Goal: Information Seeking & Learning: Find specific fact

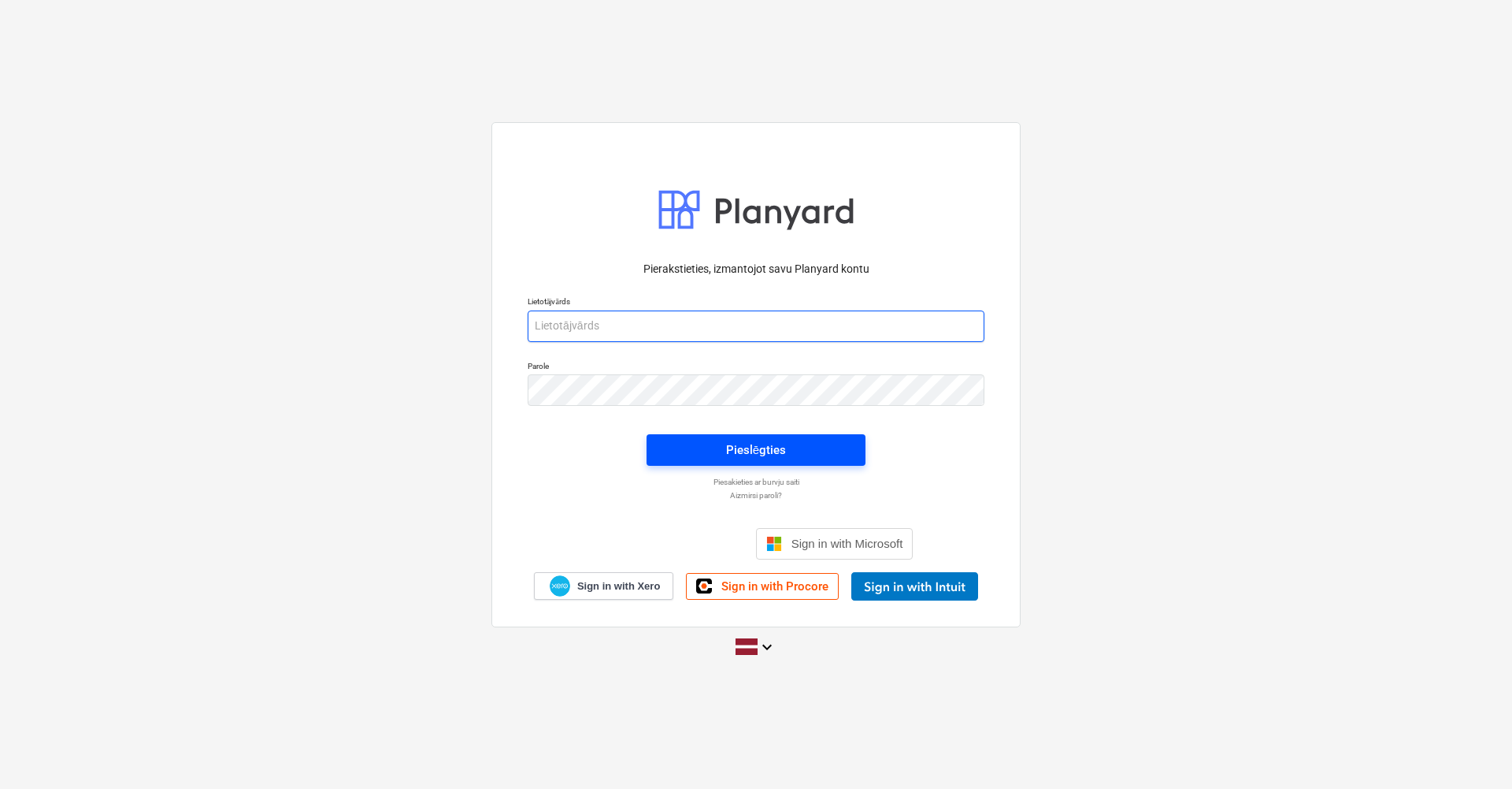
type input "[EMAIL_ADDRESS][DOMAIN_NAME]"
click at [690, 442] on span "Pieslēgties" at bounding box center [756, 450] width 181 height 21
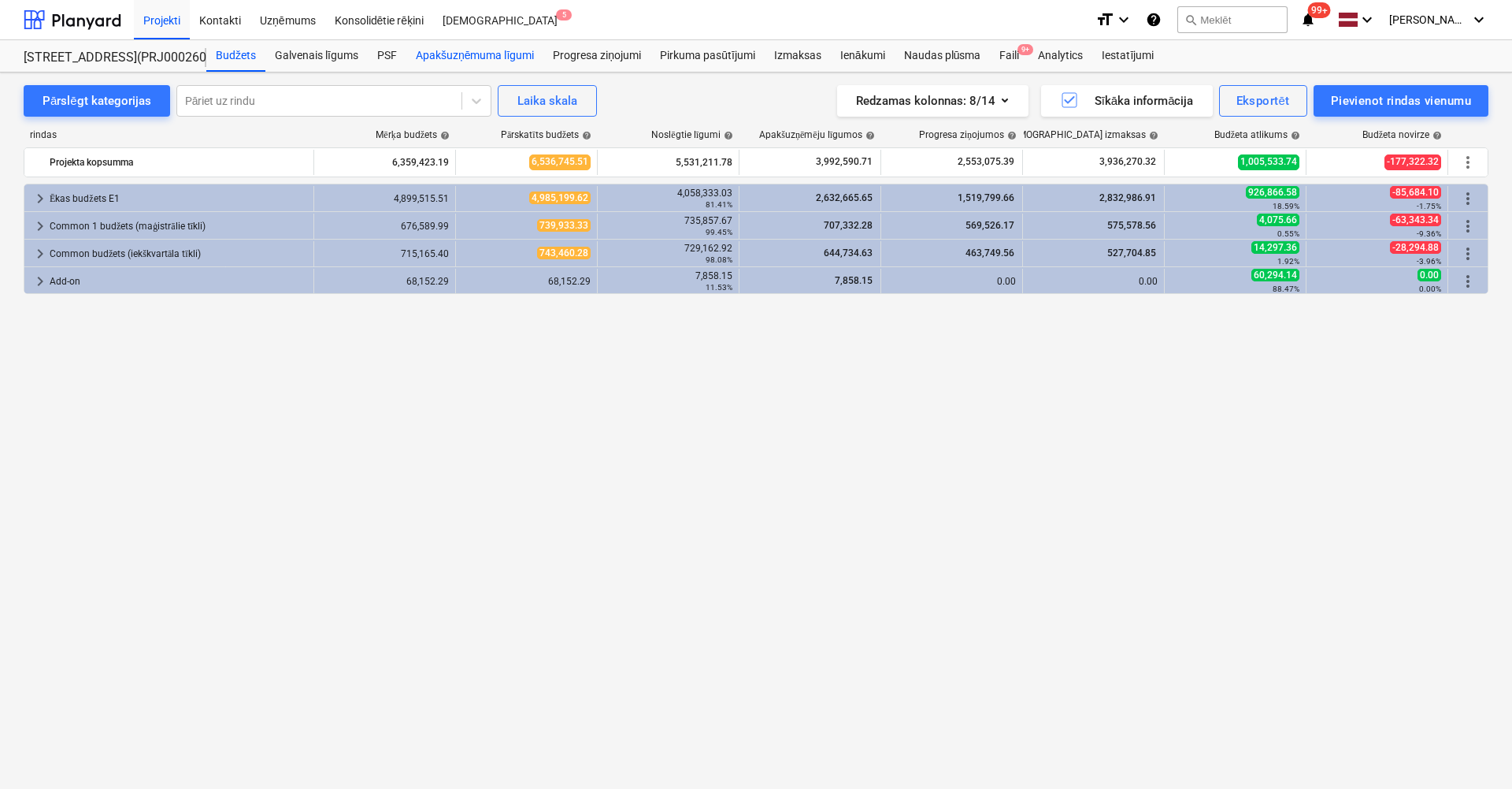
click at [497, 49] on div "Apakšuzņēmuma līgumi" at bounding box center [474, 55] width 137 height 31
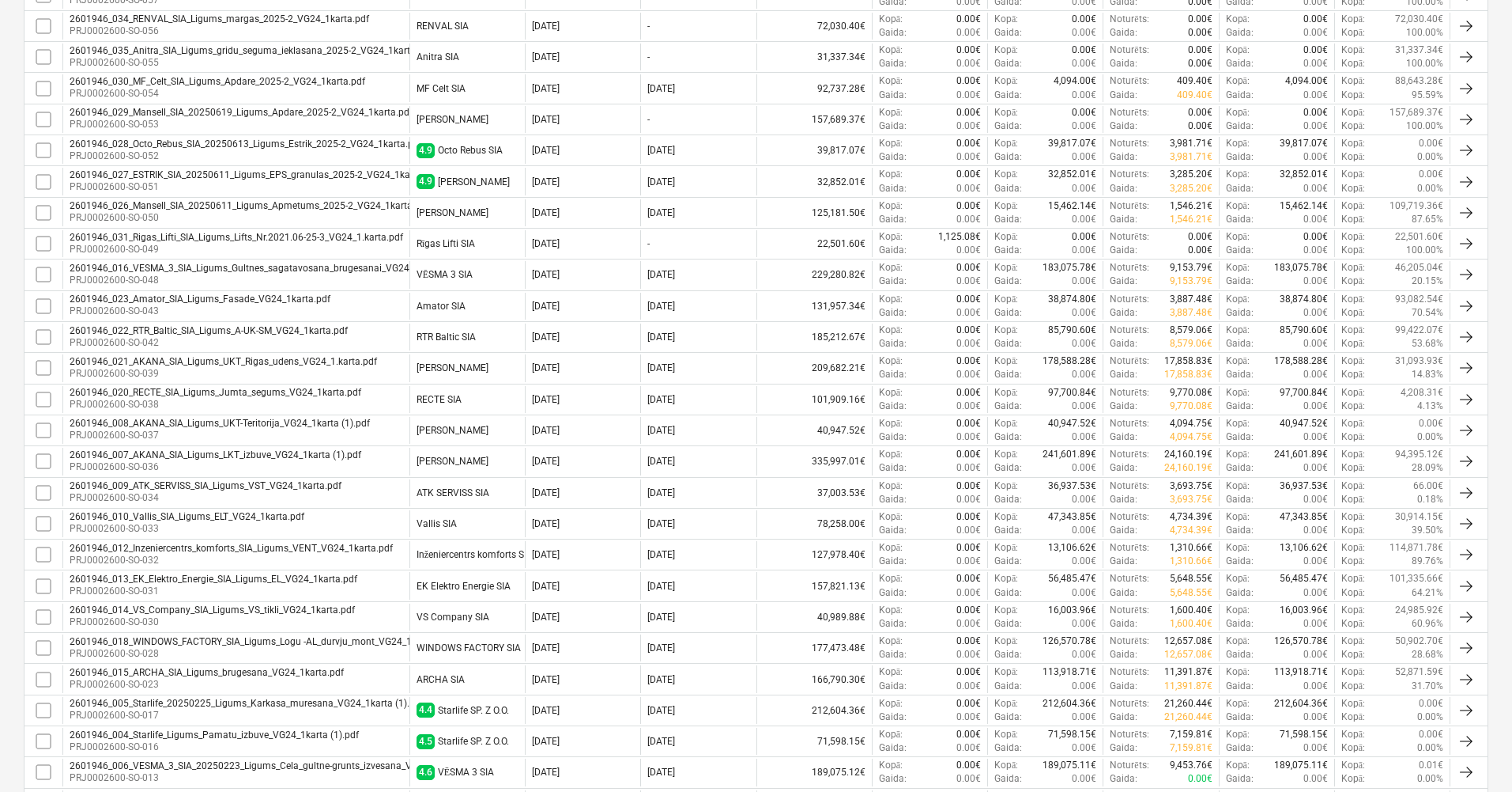
scroll to position [519, 0]
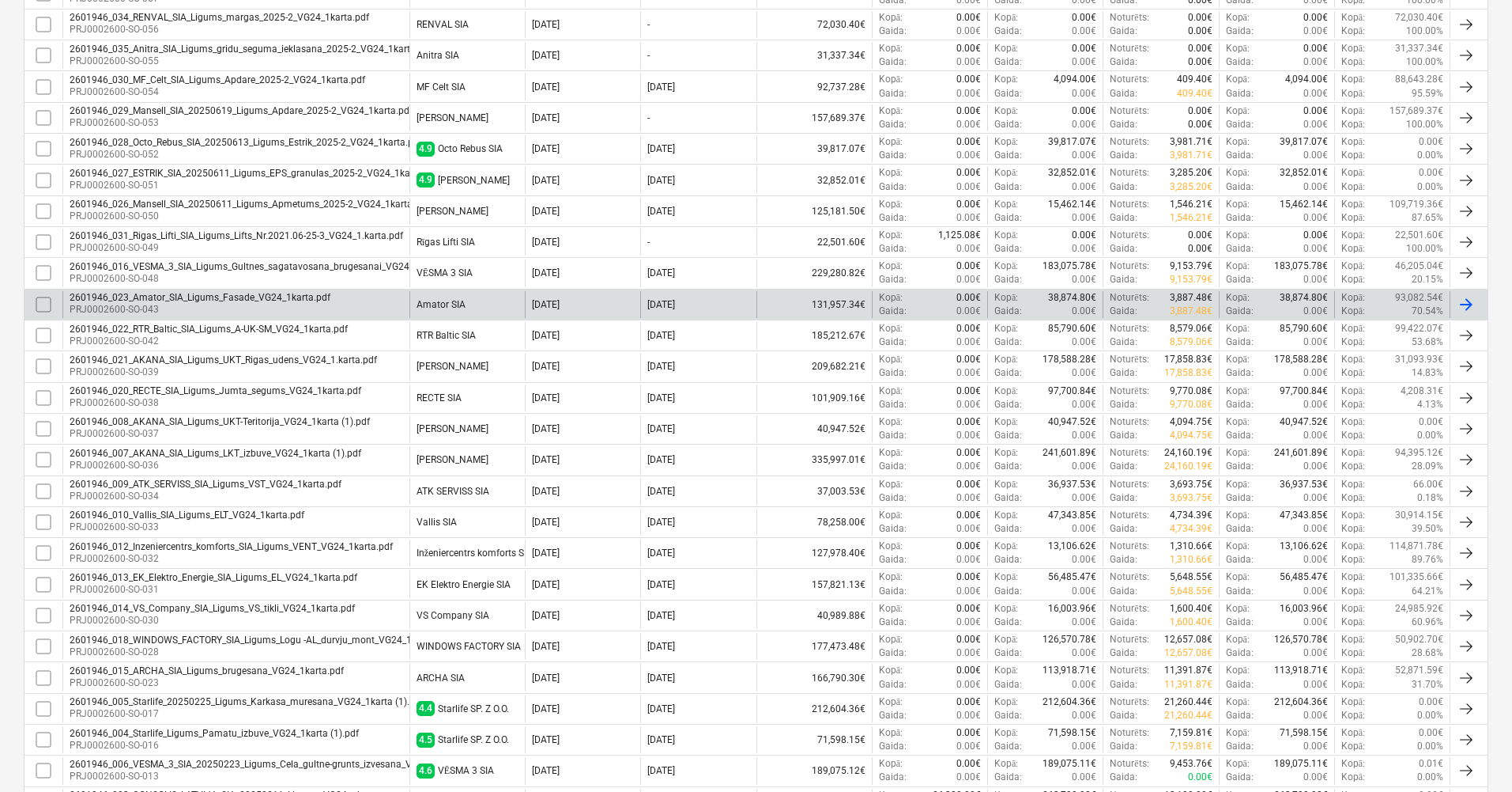
click at [233, 291] on div "2601946_023_Amator_SIA_Ligums_Fasade_VG24_1karta.pdf PRJ0002600-SO-043" at bounding box center [236, 304] width 347 height 27
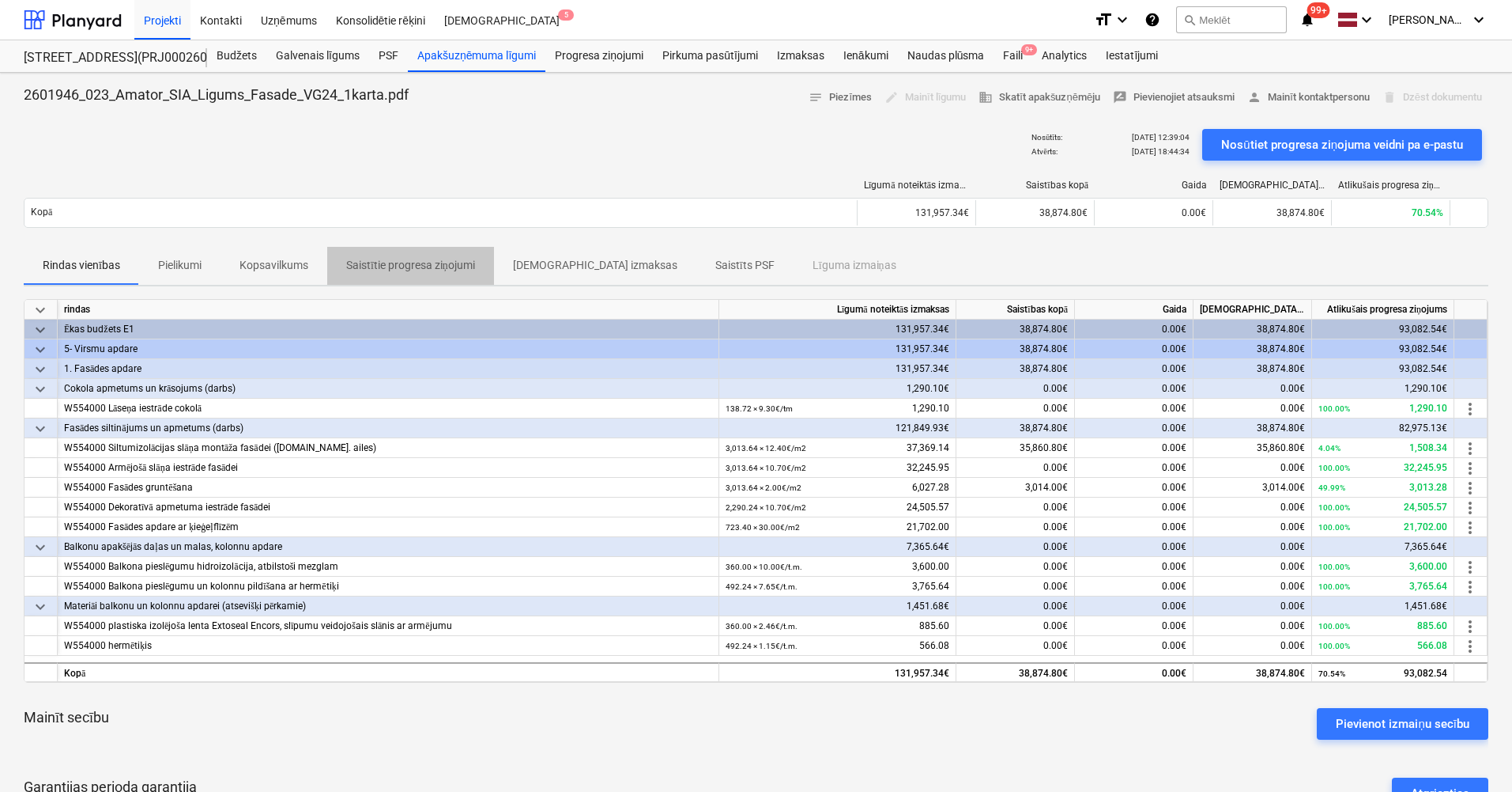
click at [426, 262] on p "Saistītie progresa ziņojumi" at bounding box center [411, 264] width 129 height 16
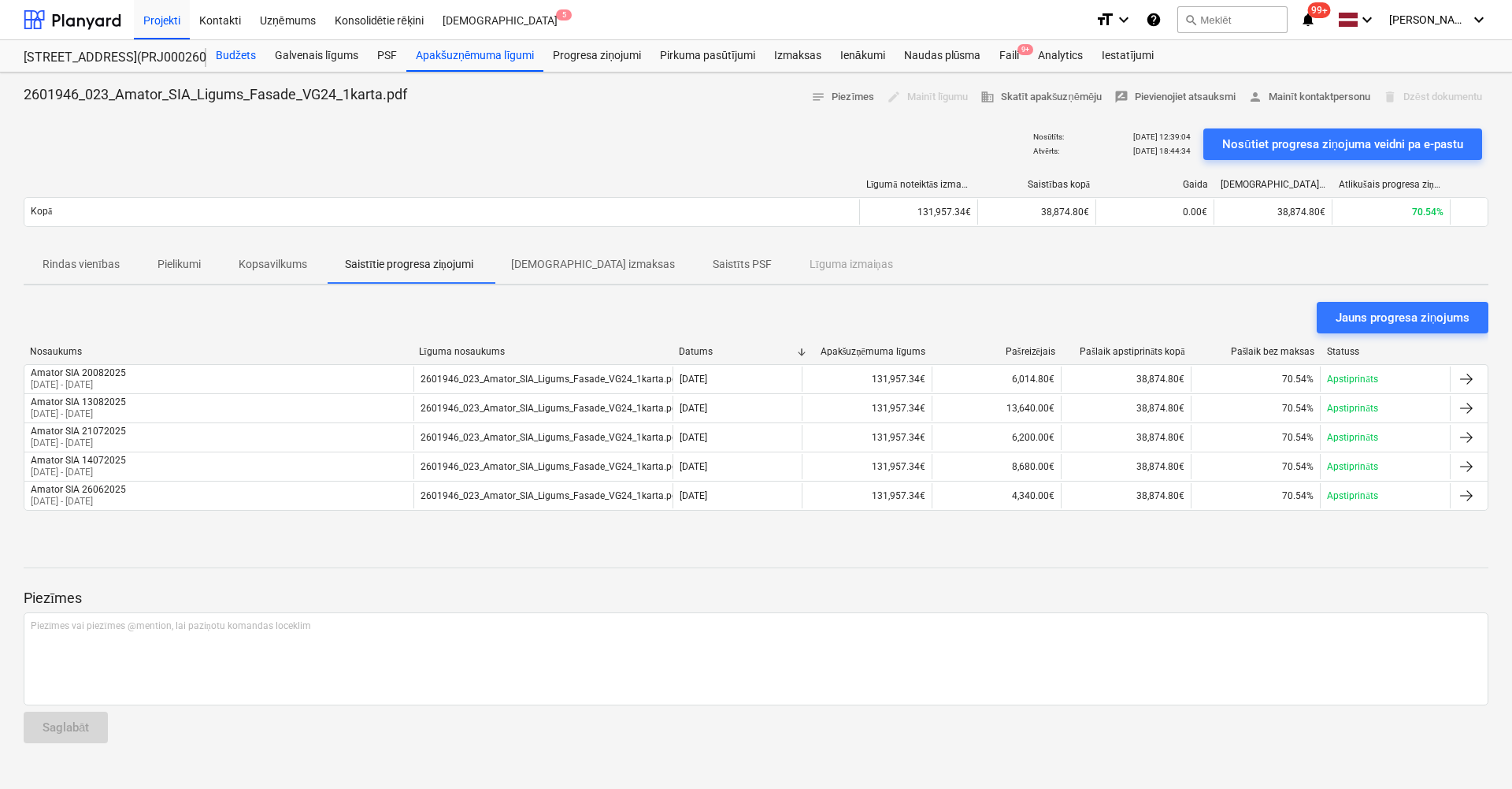
click at [233, 58] on div "Budžets" at bounding box center [236, 55] width 59 height 31
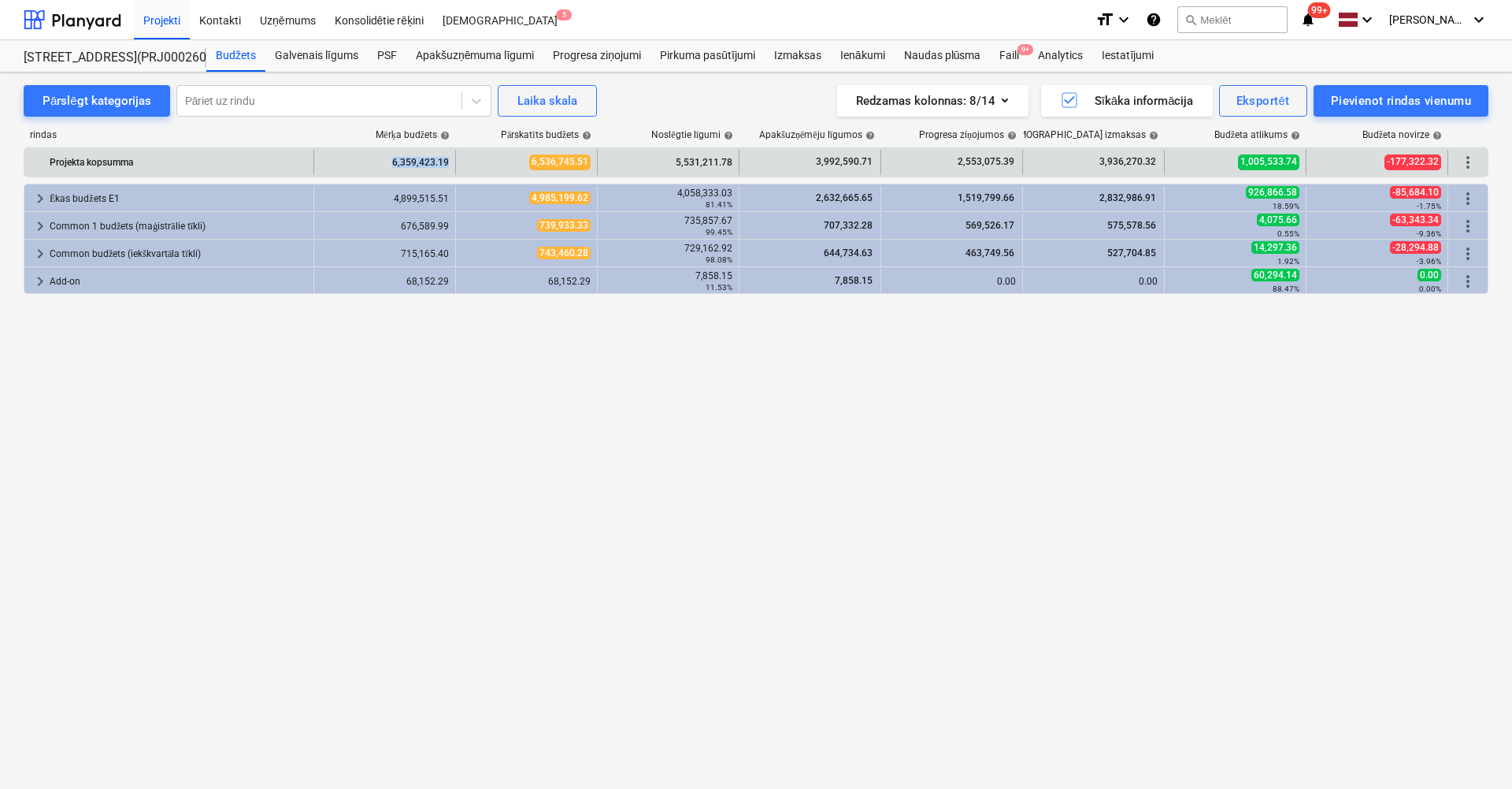
drag, startPoint x: 390, startPoint y: 159, endPoint x: 451, endPoint y: 164, distance: 61.2
click at [451, 164] on div "6,359,423.19" at bounding box center [385, 162] width 142 height 26
copy div "6,359,423.19"
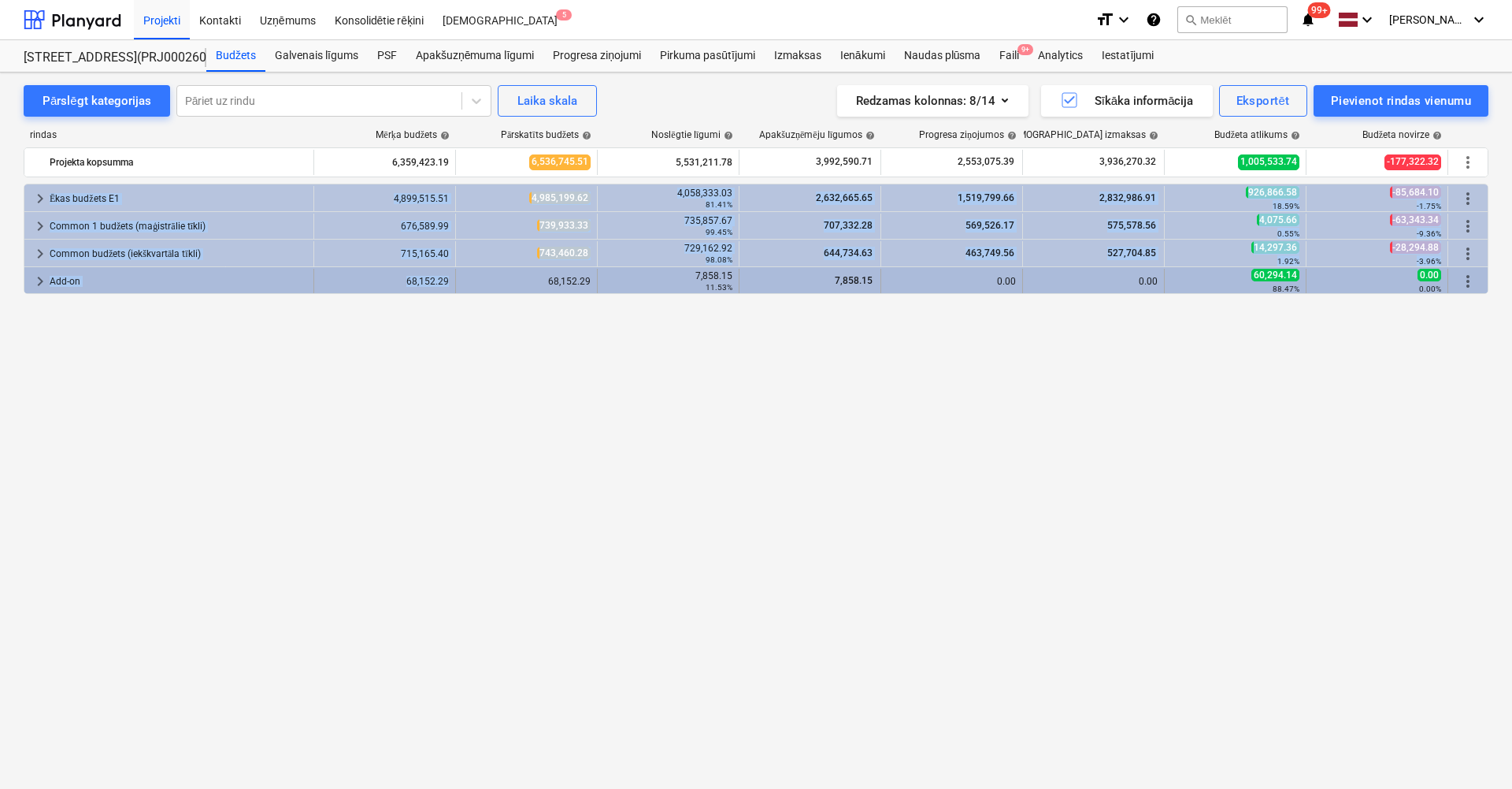
drag, startPoint x: 400, startPoint y: 278, endPoint x: 449, endPoint y: 285, distance: 49.5
click at [412, 288] on div "68,152.29" at bounding box center [385, 281] width 129 height 26
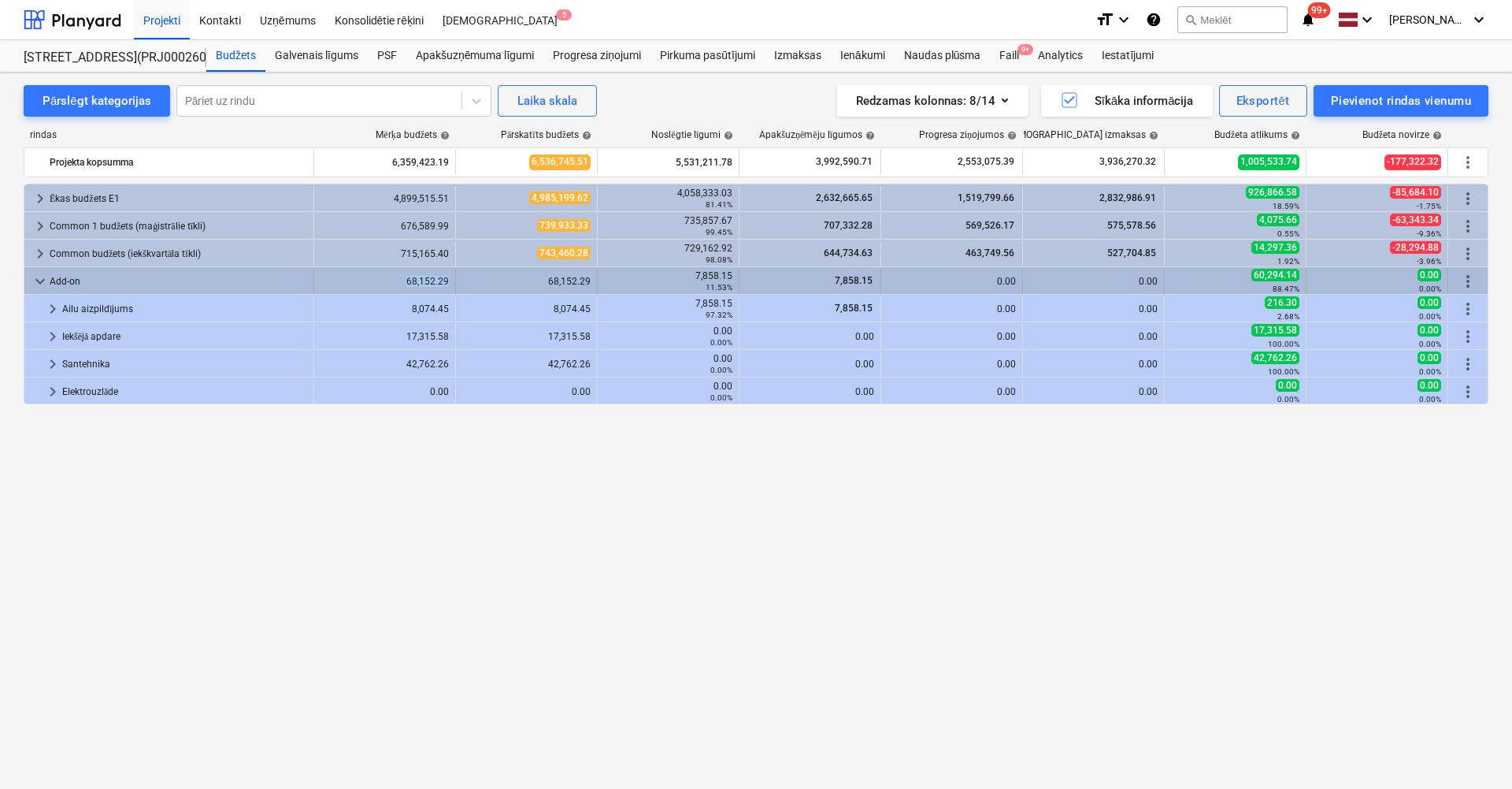
drag, startPoint x: 402, startPoint y: 277, endPoint x: 447, endPoint y: 278, distance: 45.0
click at [447, 278] on div "68,152.29" at bounding box center [385, 281] width 129 height 11
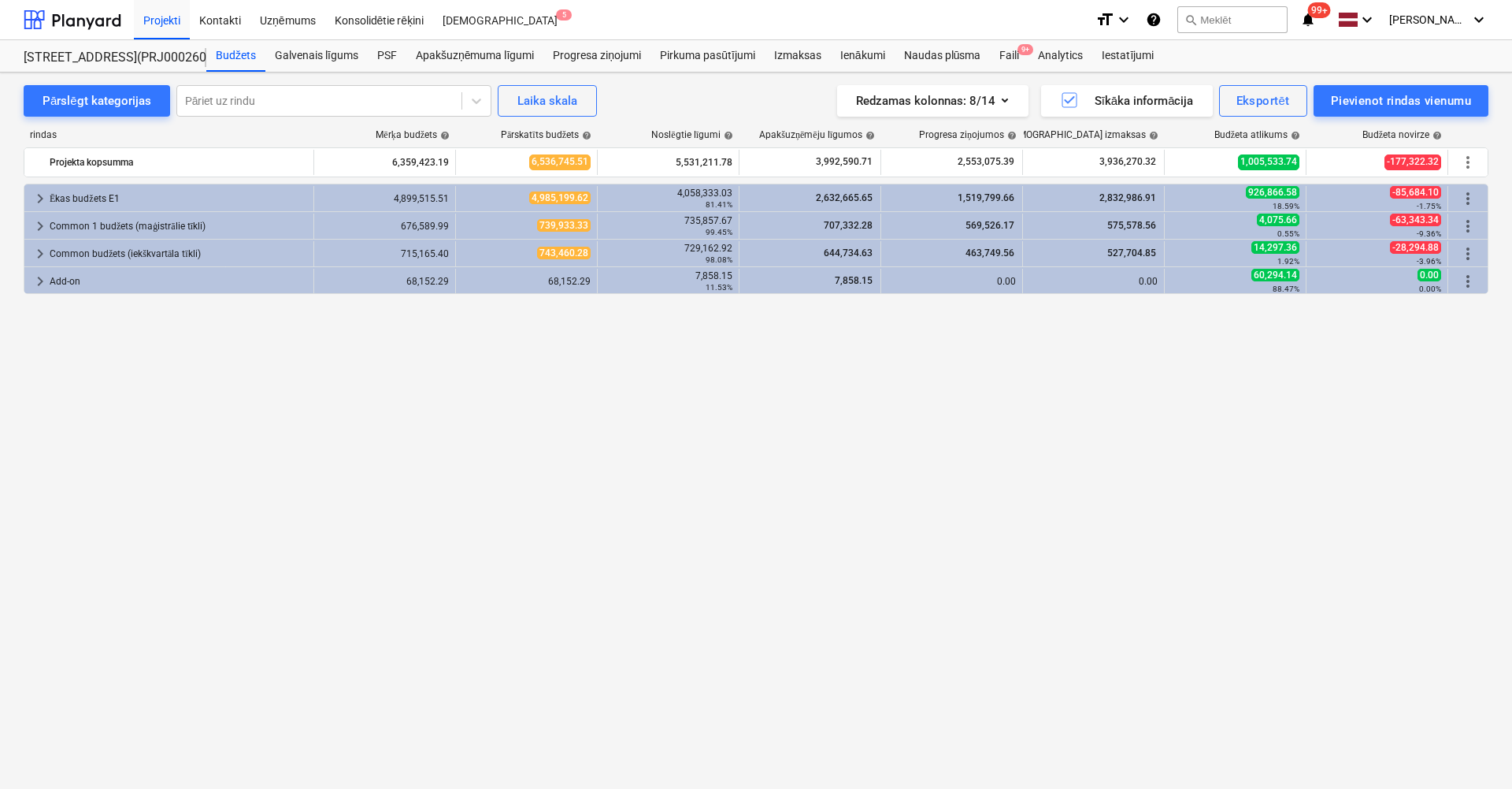
copy div "68,152.29"
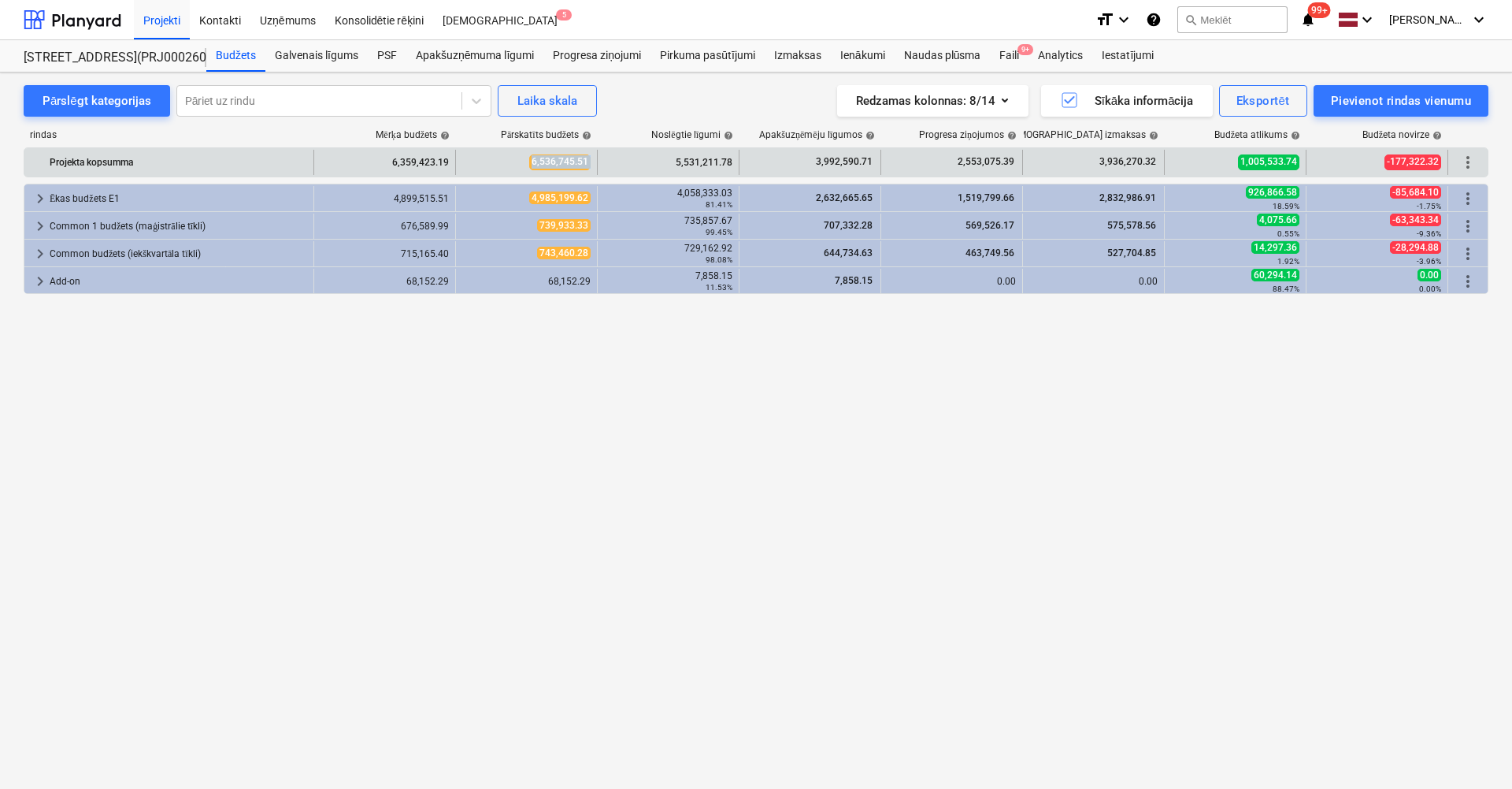
drag, startPoint x: 525, startPoint y: 162, endPoint x: 599, endPoint y: 170, distance: 74.4
click at [599, 170] on div "Projekta kopsumma 6,359,423.19 6,536,745.51 5,531,211.78 3,992,590.71 2,553,075…" at bounding box center [756, 162] width 1463 height 26
copy span "6,536,745.51"
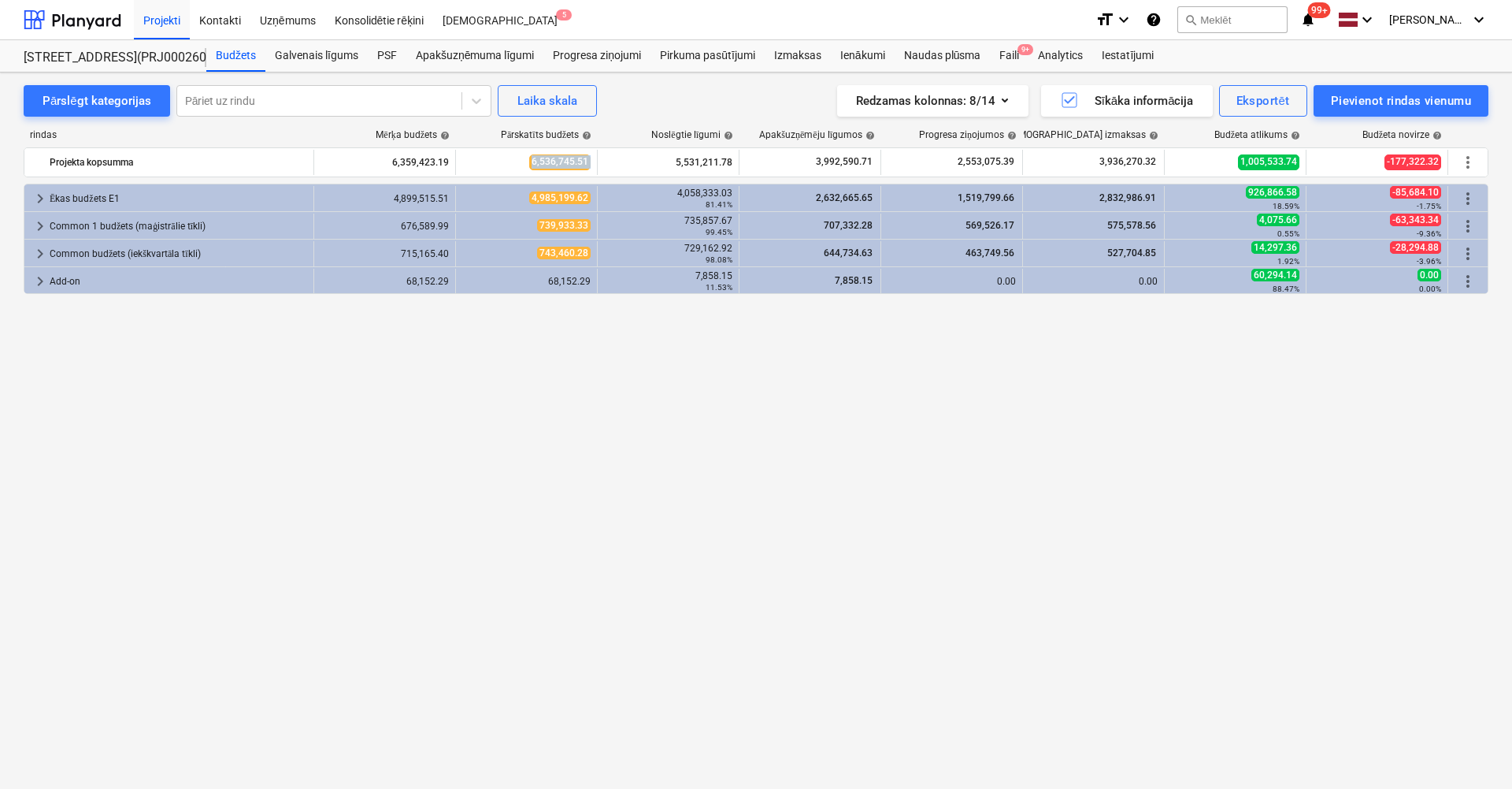
copy span "6,536,745.51"
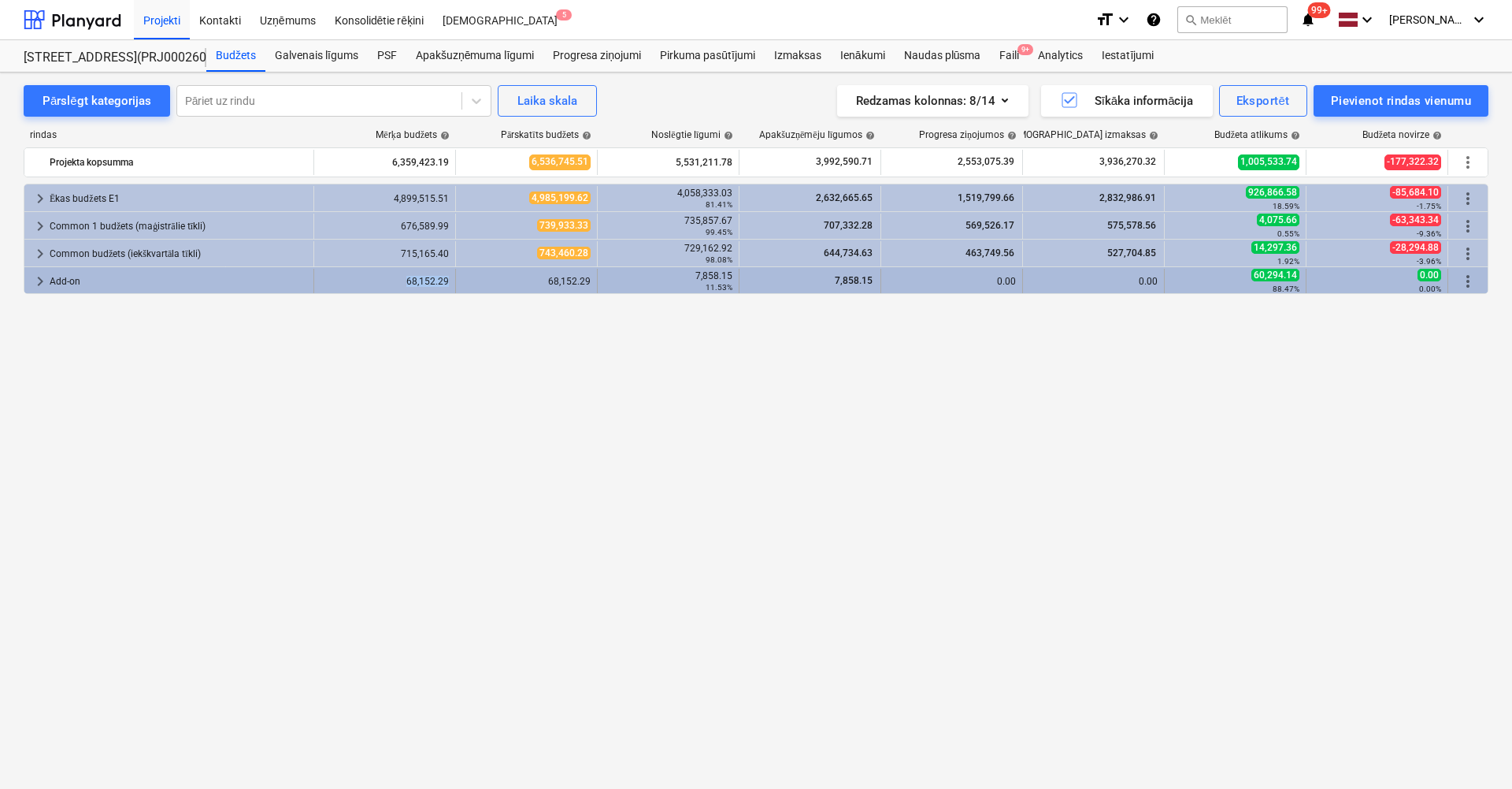
drag, startPoint x: 406, startPoint y: 274, endPoint x: 449, endPoint y: 274, distance: 43.0
click at [449, 274] on div "68,152.29" at bounding box center [385, 281] width 142 height 26
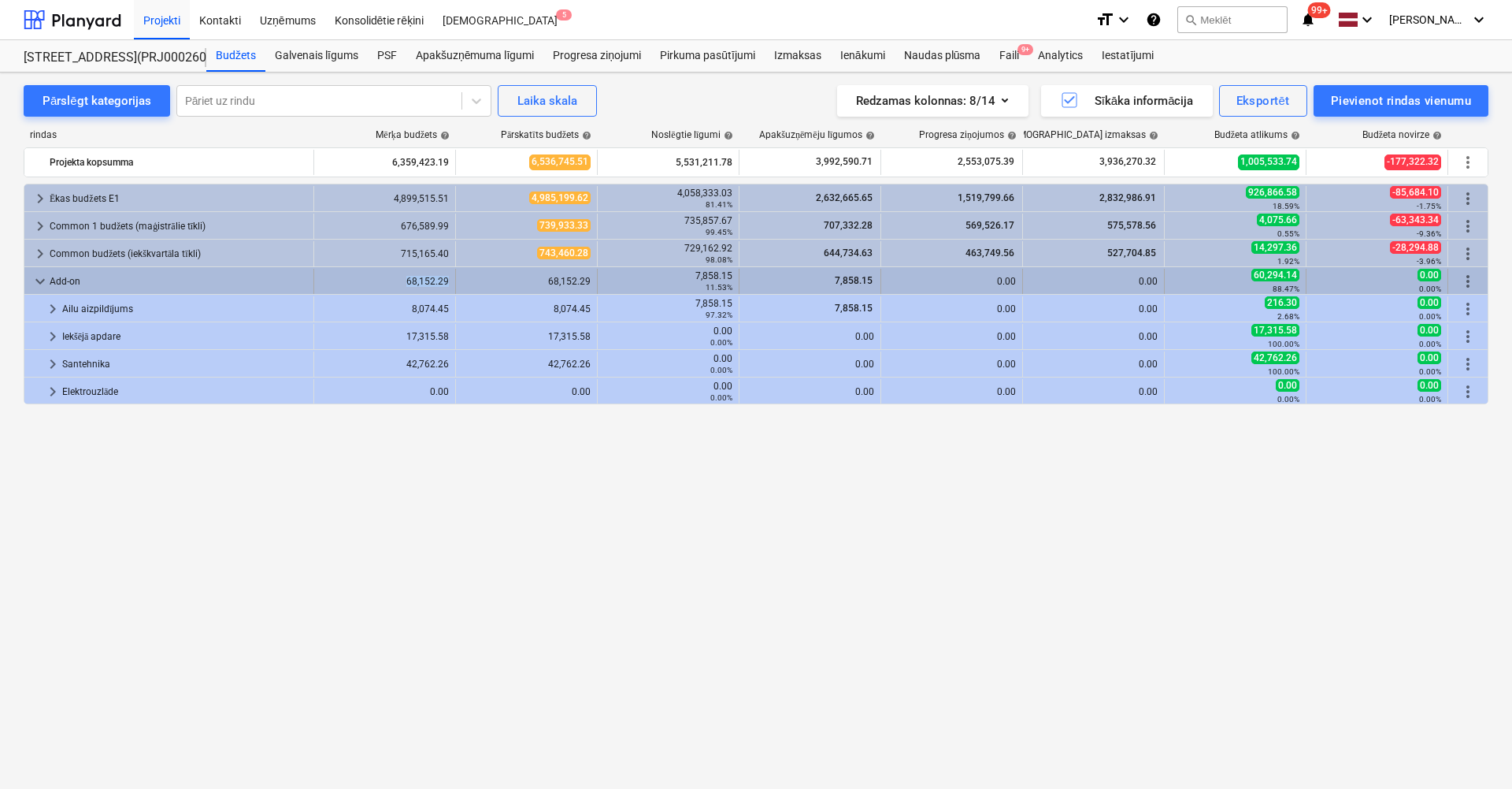
drag, startPoint x: 396, startPoint y: 281, endPoint x: 447, endPoint y: 281, distance: 51.0
click at [447, 281] on div "68,152.29" at bounding box center [385, 281] width 129 height 11
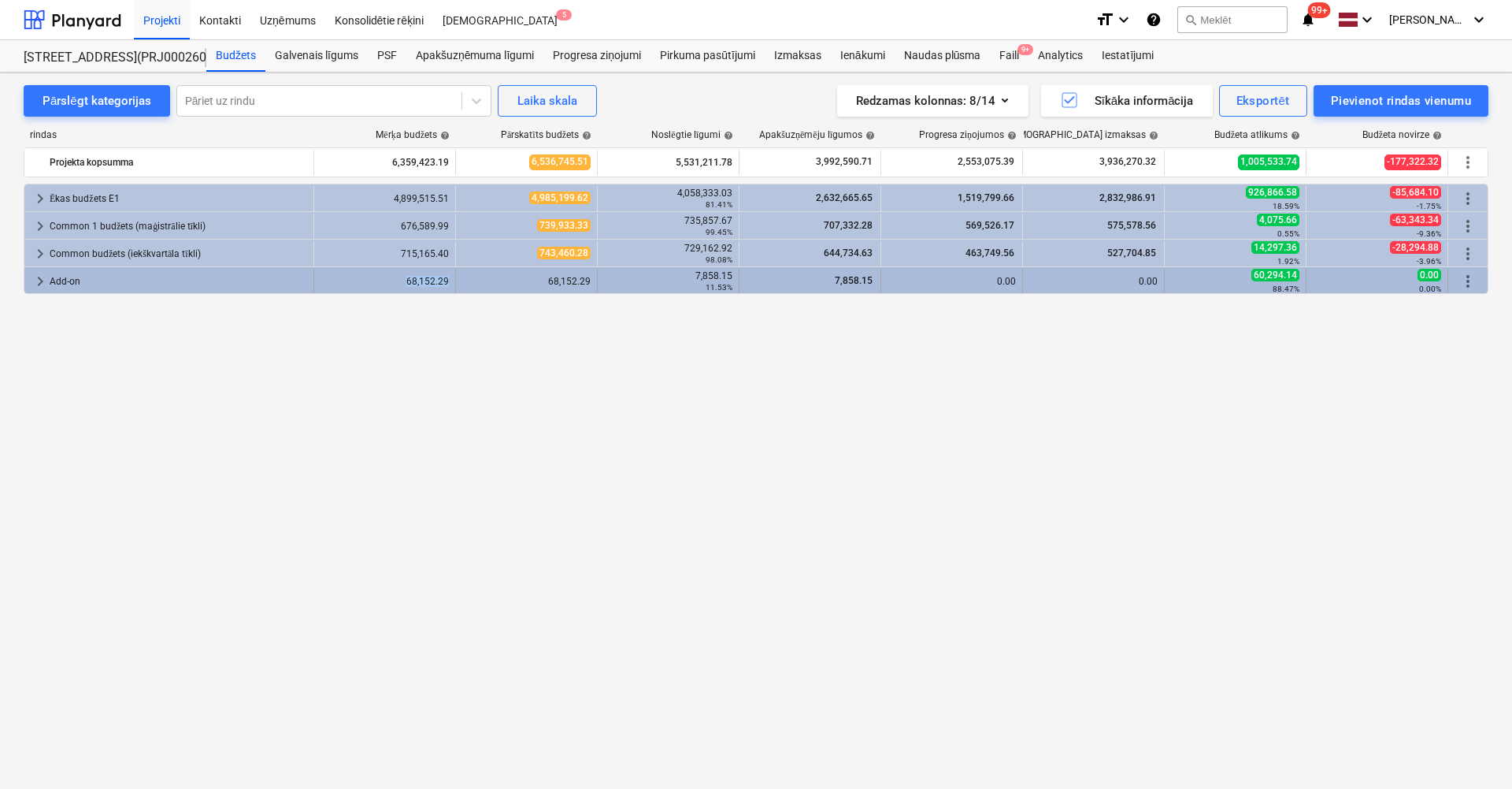
drag, startPoint x: 403, startPoint y: 274, endPoint x: 451, endPoint y: 276, distance: 48.0
click at [451, 276] on div "68,152.29" at bounding box center [385, 281] width 142 height 26
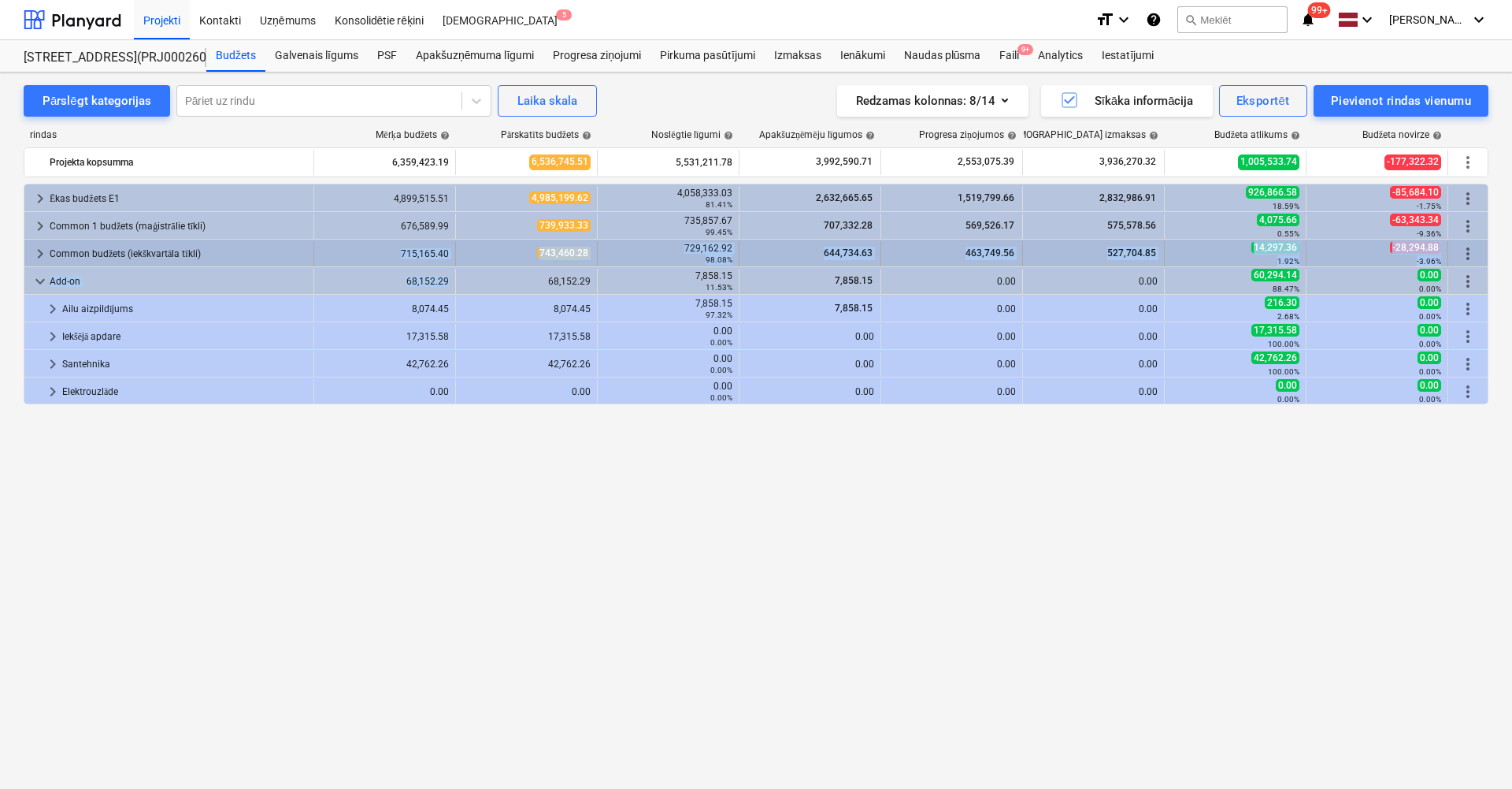
drag, startPoint x: 450, startPoint y: 276, endPoint x: 400, endPoint y: 264, distance: 51.4
click at [400, 264] on div "keyboard_arrow_right [PERSON_NAME] budžets E1 4,899,515.51 4,985,199.62 4,058,3…" at bounding box center [756, 294] width 1465 height 221
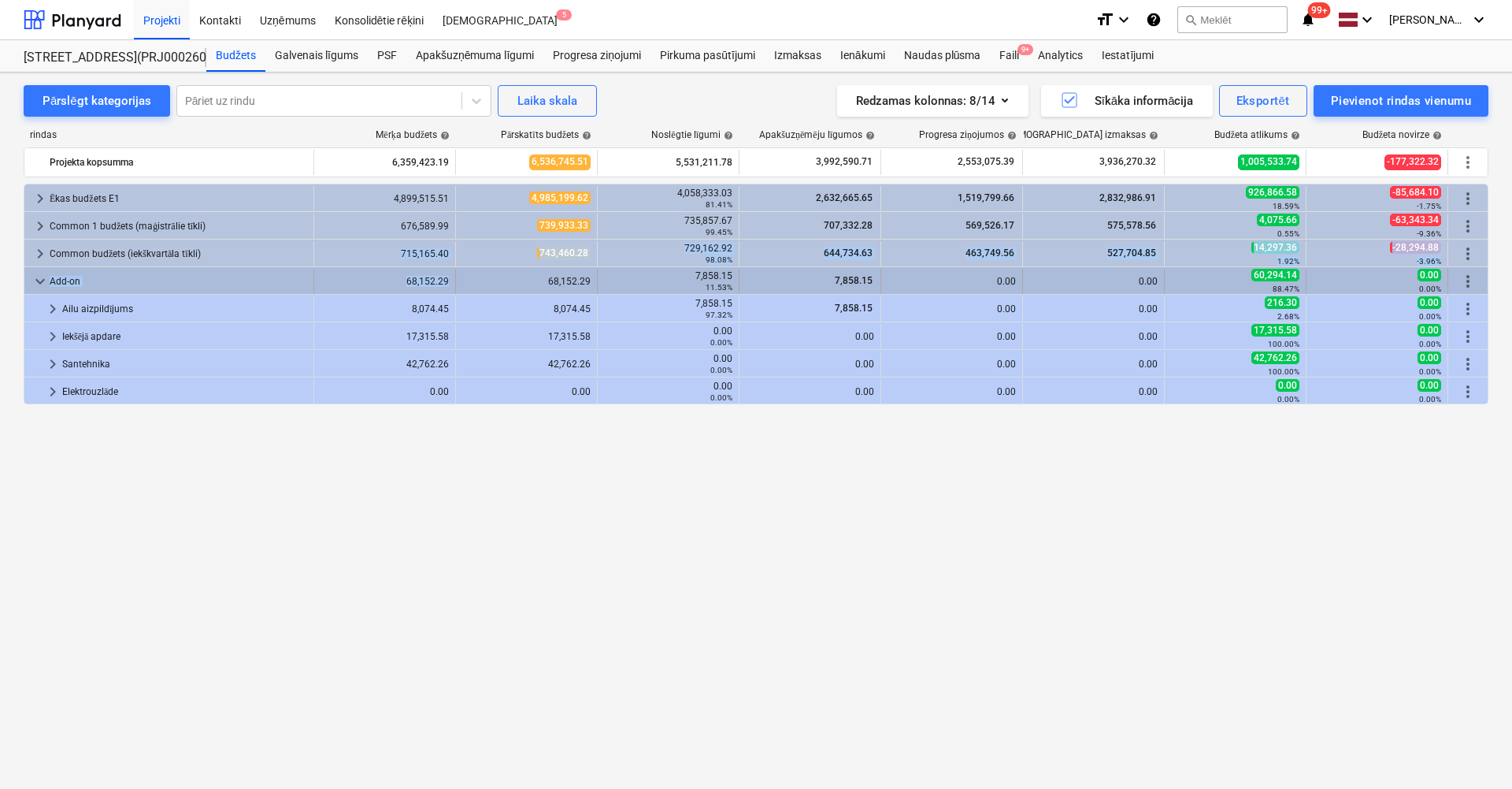
click at [391, 277] on div "68,152.29" at bounding box center [385, 281] width 129 height 11
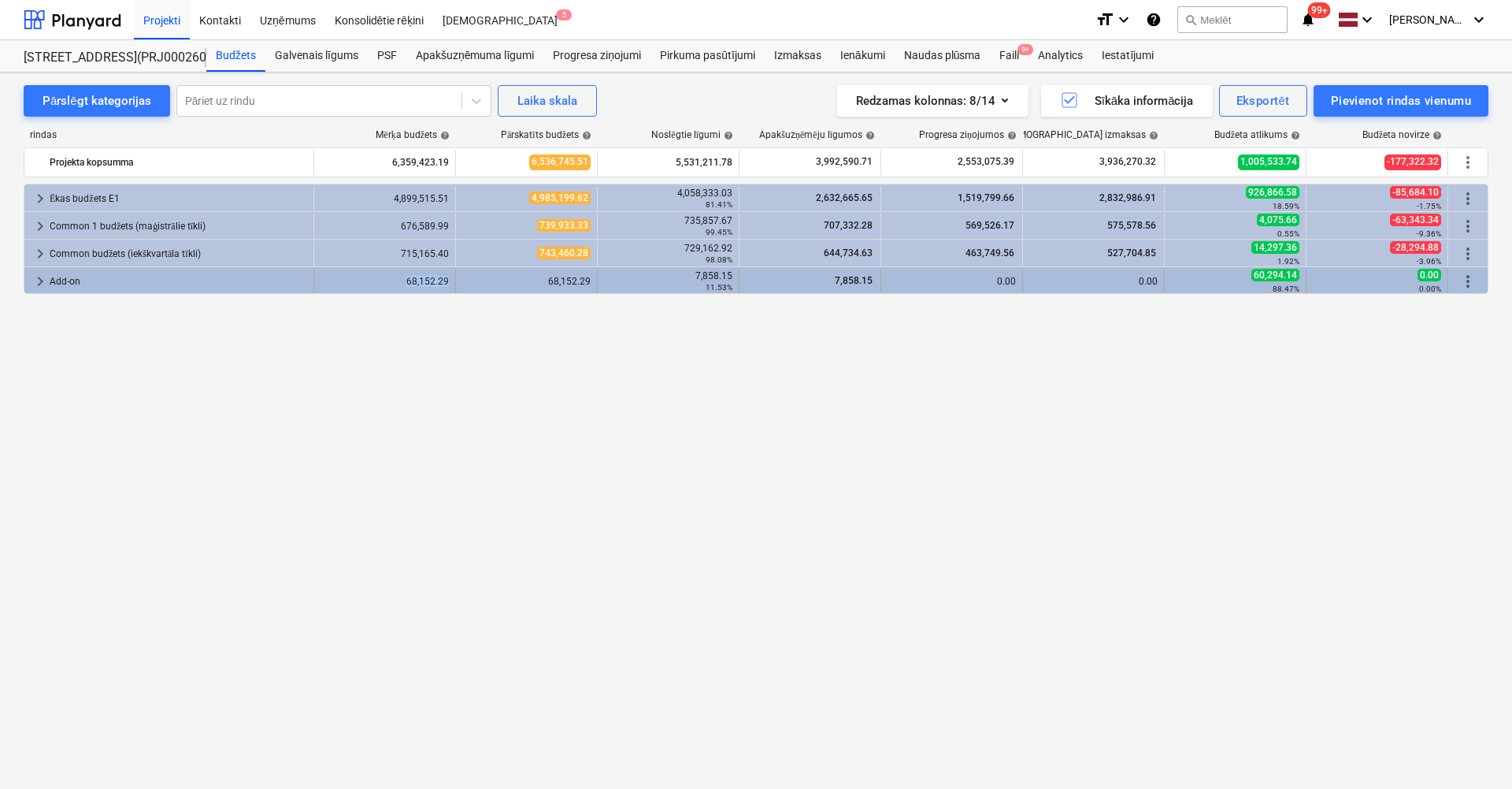
drag, startPoint x: 391, startPoint y: 277, endPoint x: 447, endPoint y: 284, distance: 56.4
click at [447, 284] on div "68,152.29" at bounding box center [385, 281] width 129 height 11
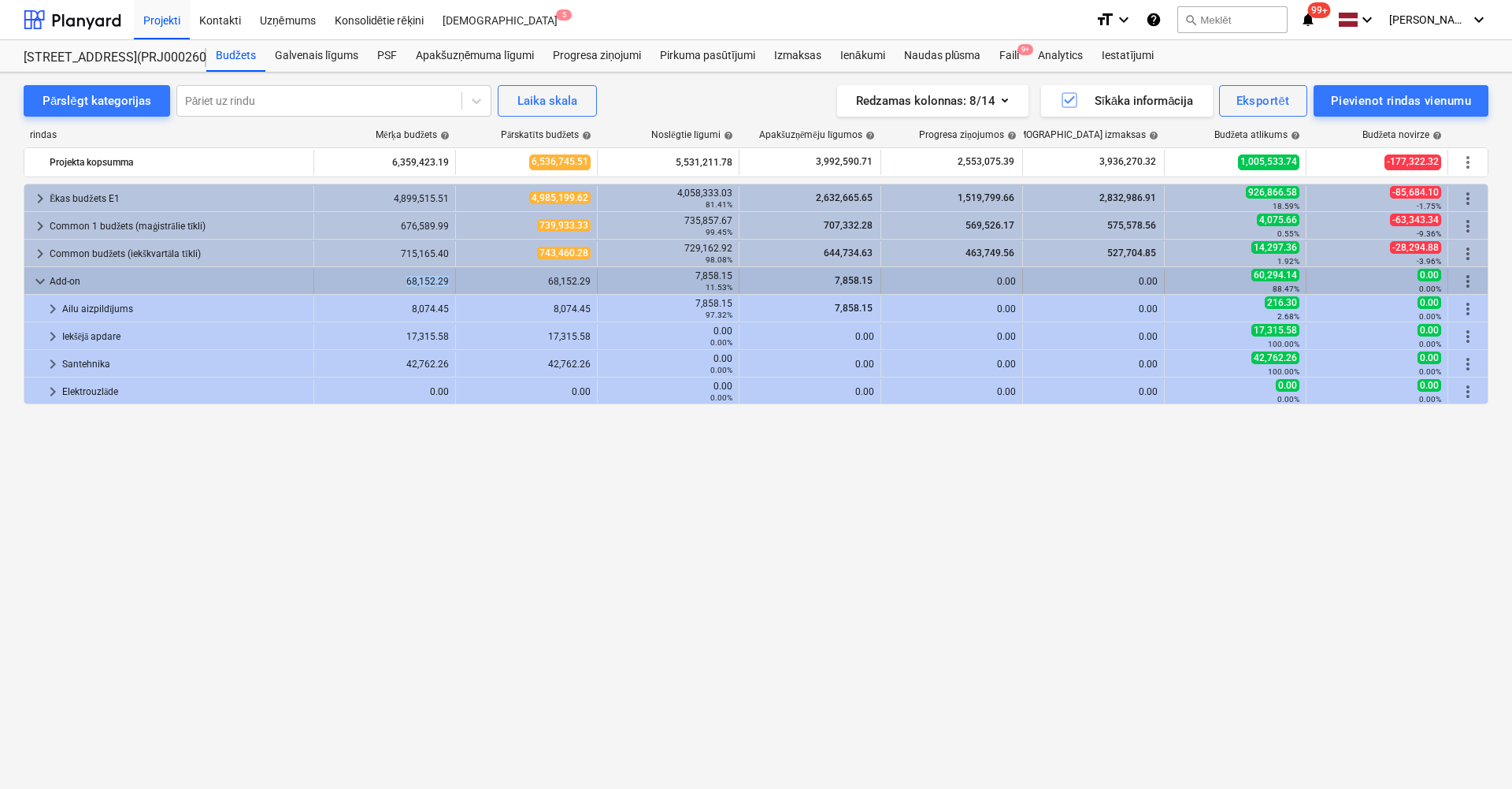
drag, startPoint x: 447, startPoint y: 284, endPoint x: 407, endPoint y: 287, distance: 40.1
click at [407, 287] on div "68,152.29" at bounding box center [385, 281] width 129 height 26
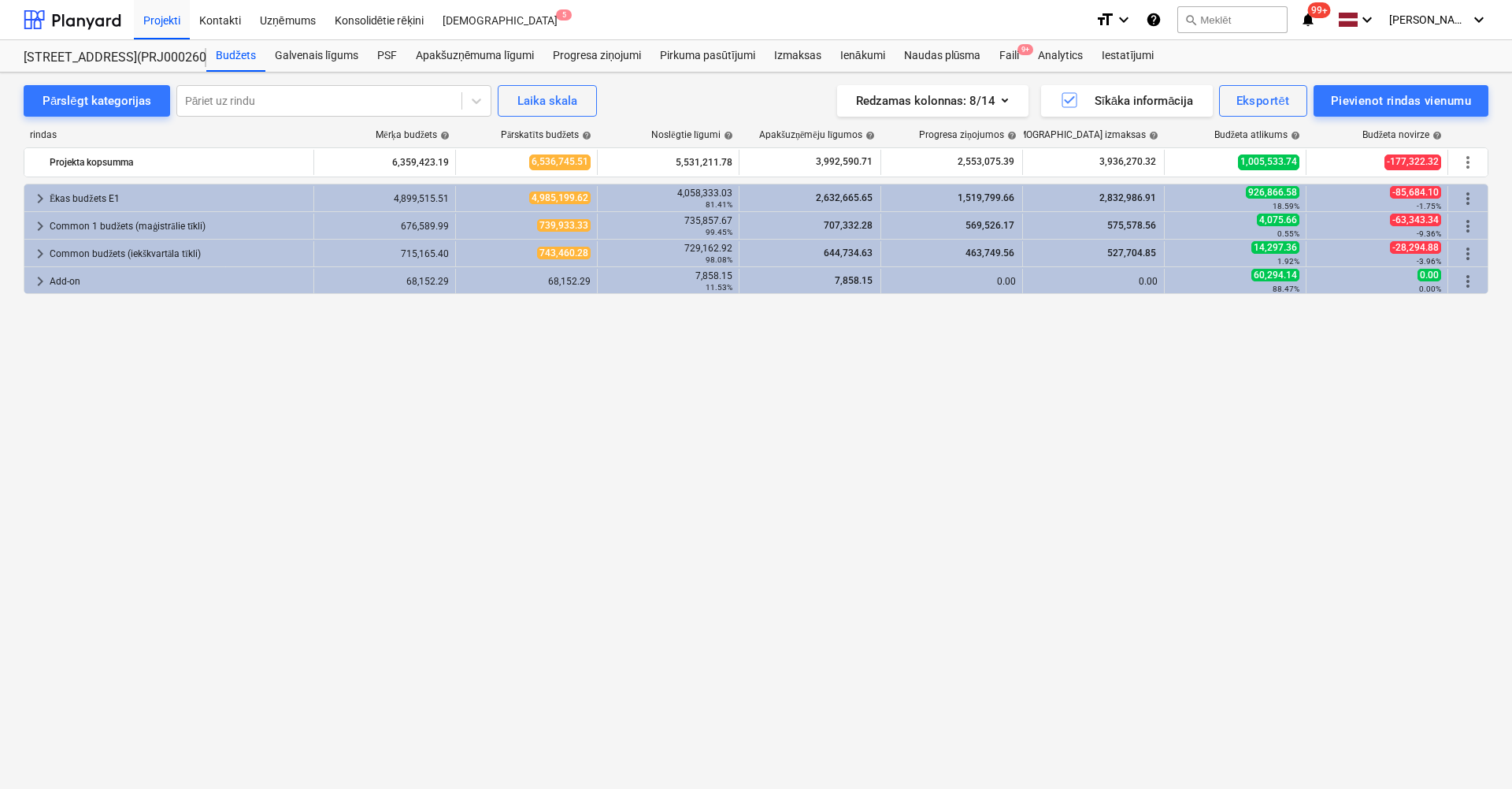
click at [407, 287] on div "68,152.29" at bounding box center [385, 281] width 129 height 26
